Goal: Information Seeking & Learning: Learn about a topic

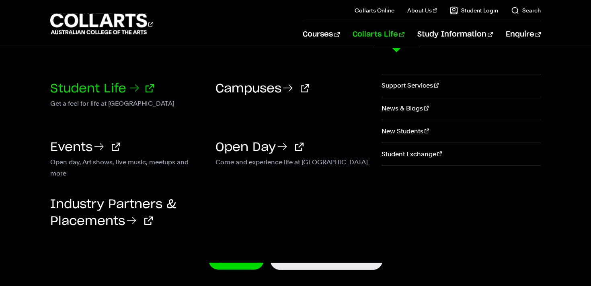
click at [104, 90] on link "Student Life" at bounding box center [102, 89] width 104 height 12
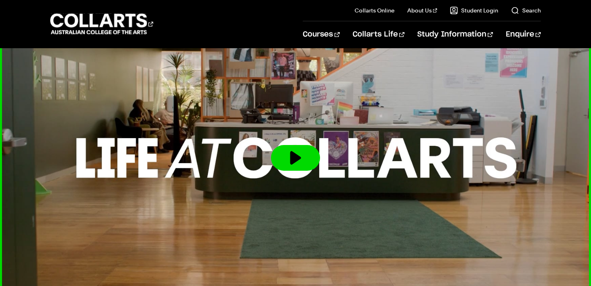
scroll to position [1591, 0]
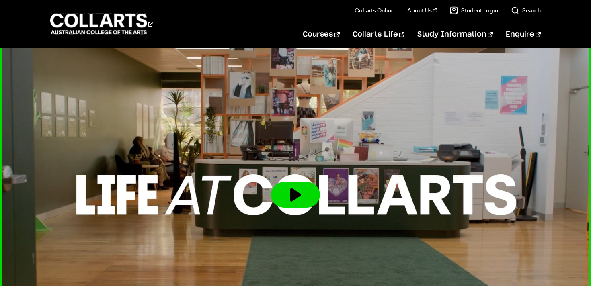
click at [287, 182] on button at bounding box center [295, 195] width 49 height 26
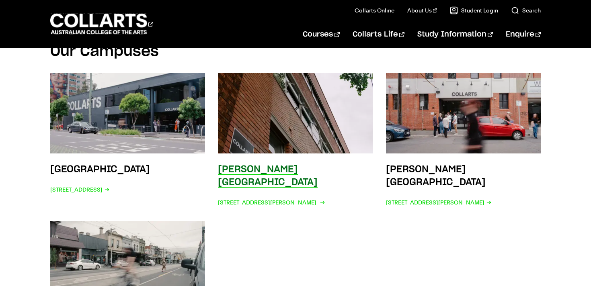
scroll to position [1204, 0]
